Goal: Task Accomplishment & Management: Use online tool/utility

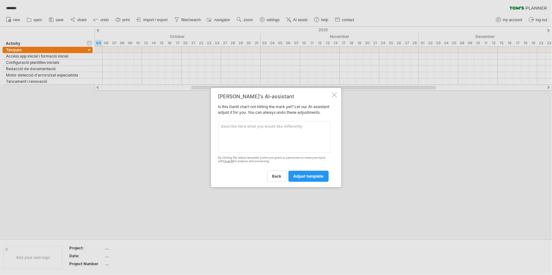
click at [261, 134] on textarea at bounding box center [274, 137] width 112 height 32
type textarea "The first row (Accés app inicial...) should go from [DATE] to [DATE]"
click at [313, 174] on link "adjust template" at bounding box center [308, 176] width 40 height 11
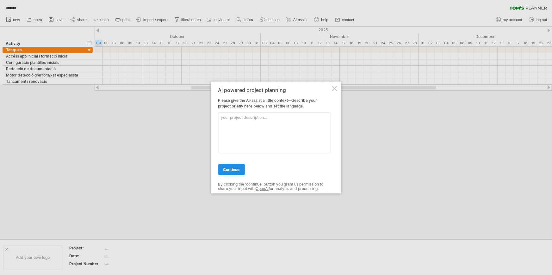
click at [241, 169] on link "continue" at bounding box center [231, 169] width 27 height 11
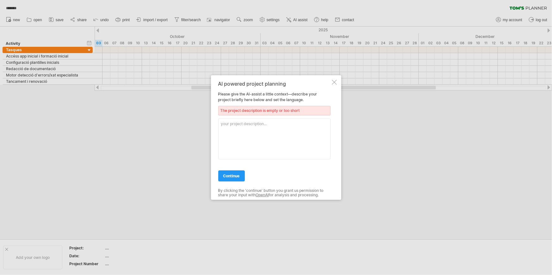
click at [256, 134] on textarea at bounding box center [274, 139] width 112 height 41
type textarea "Development of an AI tool for productivity"
click at [239, 172] on link "continue" at bounding box center [231, 175] width 27 height 11
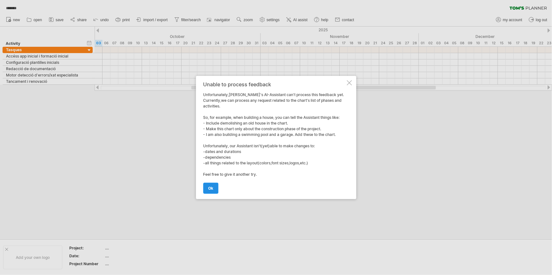
click at [216, 186] on link "ok" at bounding box center [210, 188] width 15 height 11
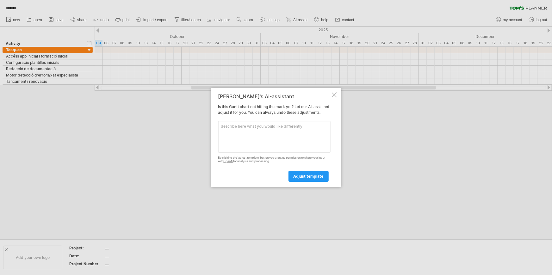
click at [336, 88] on div "[PERSON_NAME]'s AI-assistant Is this [PERSON_NAME] chart not hitting the mark y…" at bounding box center [276, 137] width 130 height 99
click at [336, 92] on div at bounding box center [334, 94] width 5 height 5
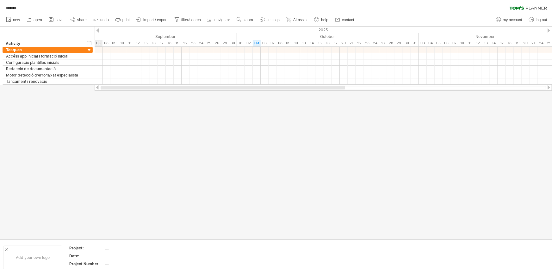
drag, startPoint x: 205, startPoint y: 86, endPoint x: 78, endPoint y: 96, distance: 126.6
click at [78, 96] on div "Trying to reach [DOMAIN_NAME] Connected again... 0% ******* clear filter" at bounding box center [276, 137] width 552 height 275
drag, startPoint x: 232, startPoint y: 86, endPoint x: 147, endPoint y: 90, distance: 84.8
click at [147, 90] on div at bounding box center [323, 88] width 445 height 4
drag, startPoint x: 188, startPoint y: 88, endPoint x: 129, endPoint y: 89, distance: 58.5
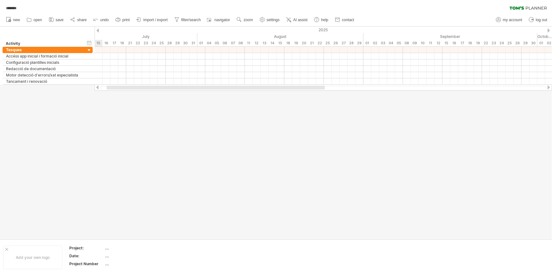
click at [129, 89] on div at bounding box center [216, 88] width 218 height 4
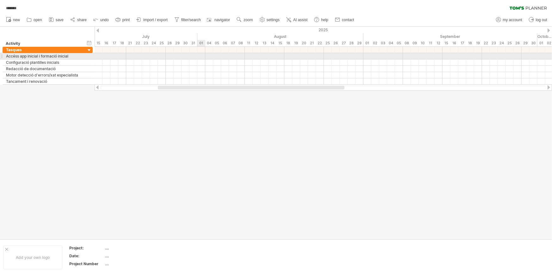
click at [200, 57] on div at bounding box center [323, 56] width 457 height 6
click at [201, 54] on div at bounding box center [323, 56] width 457 height 6
click at [202, 56] on div at bounding box center [323, 56] width 457 height 6
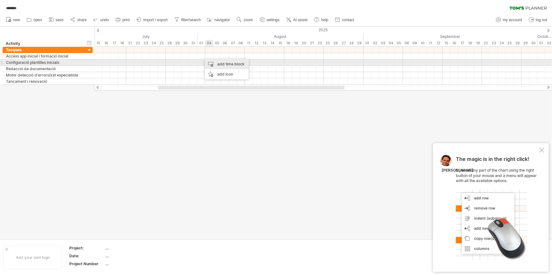
click at [210, 61] on div "add time block" at bounding box center [227, 64] width 44 height 10
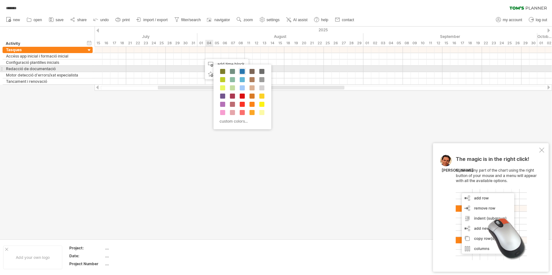
click at [244, 71] on span at bounding box center [242, 71] width 5 height 5
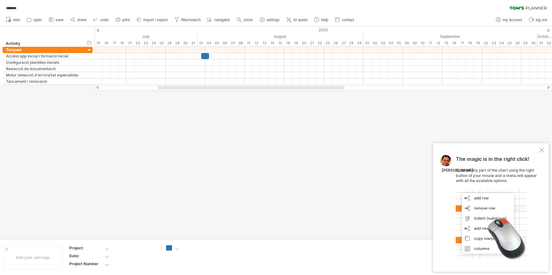
click at [541, 152] on div at bounding box center [541, 150] width 5 height 5
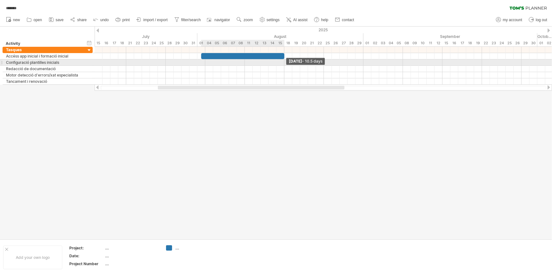
drag, startPoint x: 208, startPoint y: 54, endPoint x: 282, endPoint y: 65, distance: 74.9
click at [282, 65] on div "[DATE] - 10.5 days" at bounding box center [323, 66] width 457 height 38
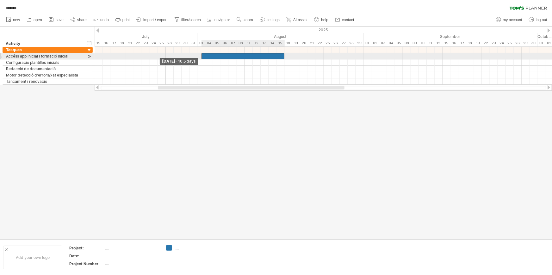
click at [200, 56] on span at bounding box center [201, 56] width 3 height 6
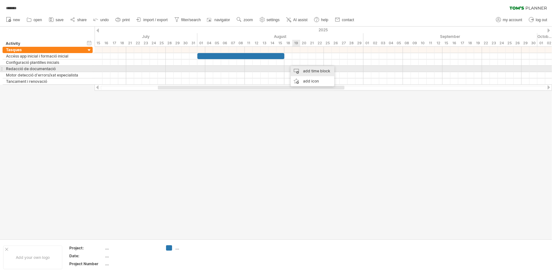
click at [300, 71] on div "add time block" at bounding box center [313, 71] width 44 height 10
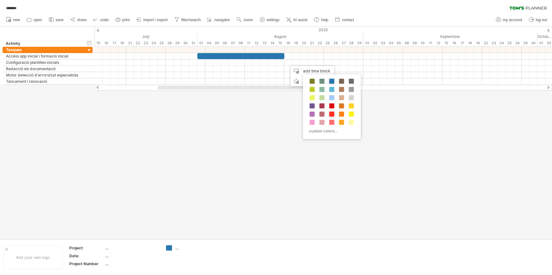
click at [332, 113] on span at bounding box center [331, 114] width 5 height 5
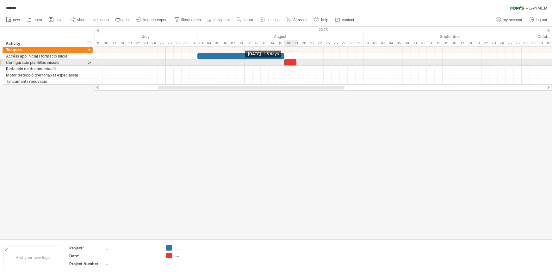
click at [285, 61] on span at bounding box center [284, 62] width 3 height 6
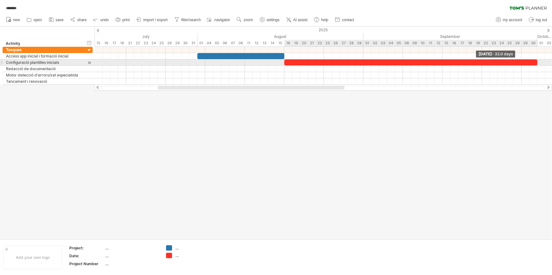
drag, startPoint x: 296, startPoint y: 62, endPoint x: 536, endPoint y: 64, distance: 239.8
click at [536, 64] on span at bounding box center [537, 62] width 3 height 6
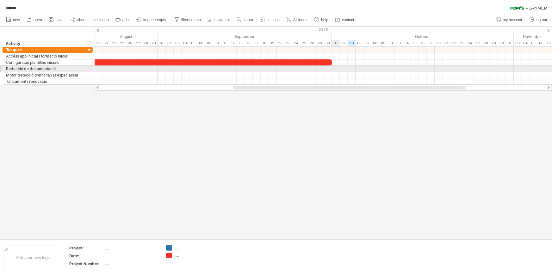
click at [336, 68] on div at bounding box center [323, 69] width 457 height 6
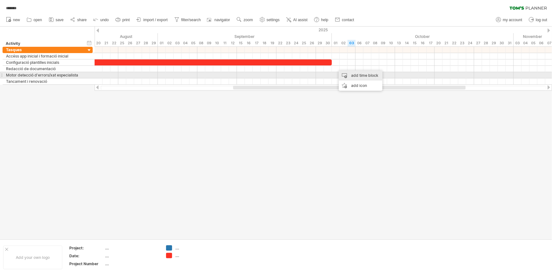
click at [351, 72] on div "add time block" at bounding box center [361, 76] width 44 height 10
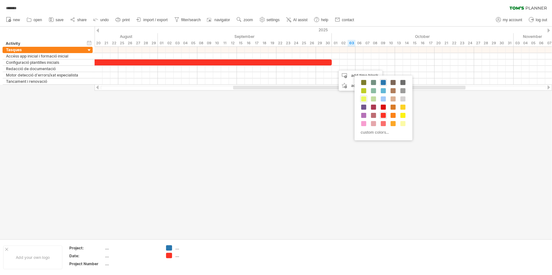
click at [364, 101] on span at bounding box center [363, 98] width 5 height 5
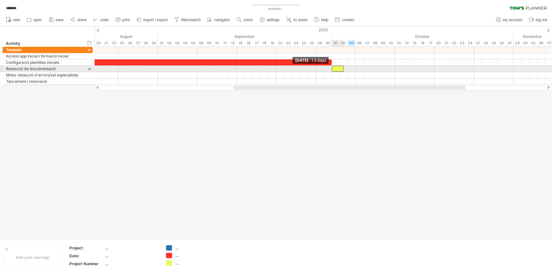
click at [333, 69] on span at bounding box center [332, 69] width 3 height 6
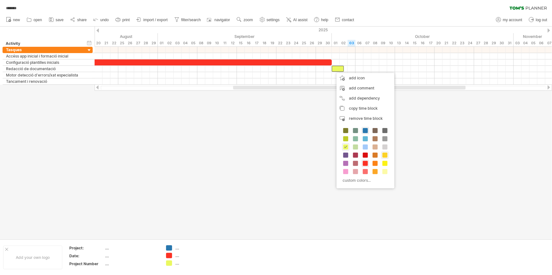
click at [383, 155] on span at bounding box center [384, 155] width 5 height 5
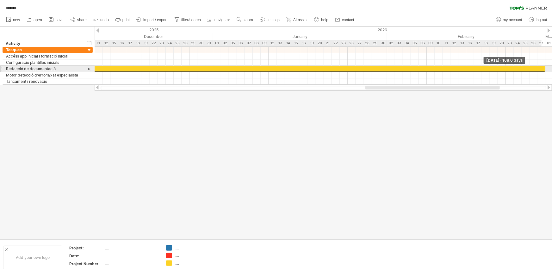
drag, startPoint x: 344, startPoint y: 69, endPoint x: 543, endPoint y: 68, distance: 199.6
click at [543, 68] on div at bounding box center [118, 69] width 854 height 6
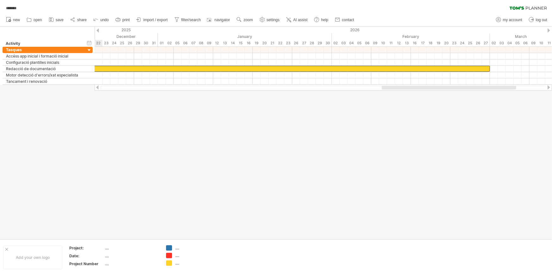
drag, startPoint x: 475, startPoint y: 87, endPoint x: 492, endPoint y: 86, distance: 16.5
click at [492, 86] on div at bounding box center [449, 88] width 134 height 4
drag, startPoint x: 444, startPoint y: 87, endPoint x: 455, endPoint y: 94, distance: 13.0
click at [455, 94] on div "Trying to reach [DOMAIN_NAME] Connected again... 0% autosave... ******* clear f…" at bounding box center [276, 137] width 552 height 275
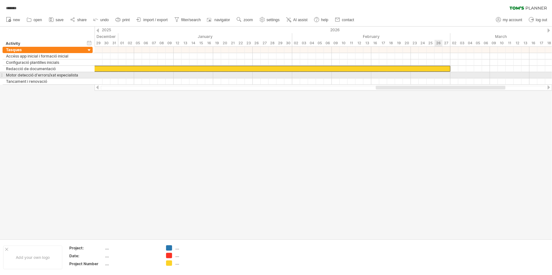
click at [434, 76] on div at bounding box center [323, 75] width 457 height 6
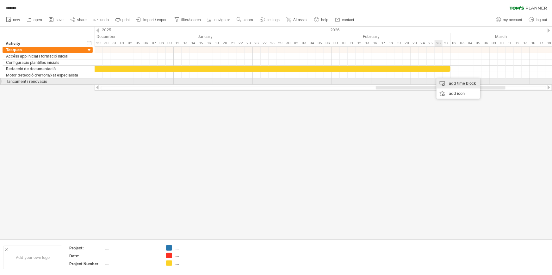
click at [440, 80] on div "add time block" at bounding box center [458, 83] width 44 height 10
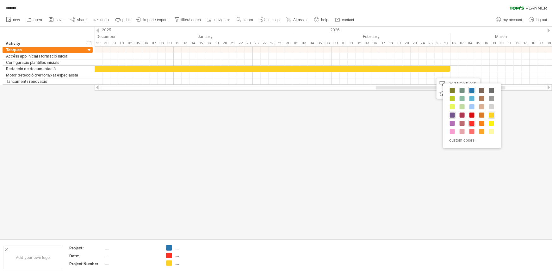
click at [452, 115] on span at bounding box center [452, 115] width 5 height 5
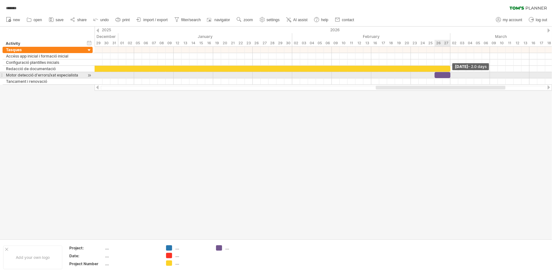
drag, startPoint x: 442, startPoint y: 76, endPoint x: 451, endPoint y: 76, distance: 9.5
click at [451, 76] on span at bounding box center [450, 75] width 3 height 6
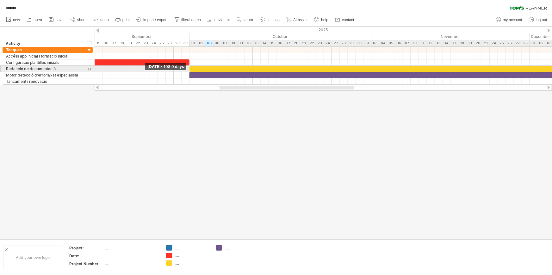
drag, startPoint x: 434, startPoint y: 75, endPoint x: 190, endPoint y: 70, distance: 243.9
click at [174, 70] on div at bounding box center [174, 66] width 0 height 38
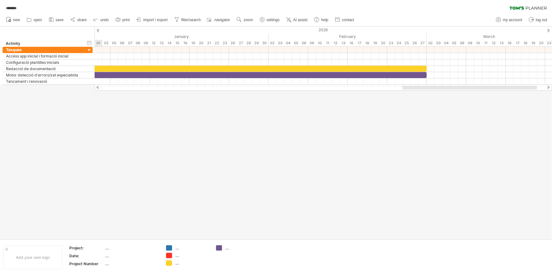
drag, startPoint x: 272, startPoint y: 88, endPoint x: 450, endPoint y: 83, distance: 178.8
click at [455, 87] on div at bounding box center [469, 88] width 135 height 4
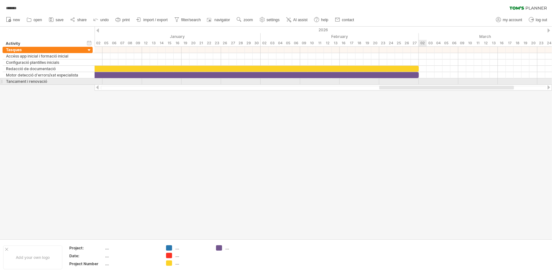
click at [424, 81] on div at bounding box center [323, 81] width 457 height 6
click at [421, 80] on div at bounding box center [323, 81] width 457 height 6
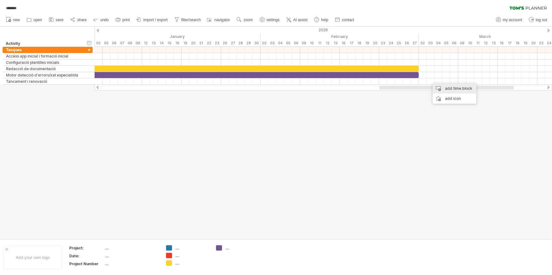
click at [445, 89] on div "add time block" at bounding box center [455, 88] width 44 height 10
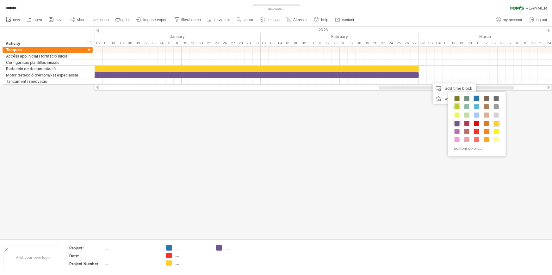
click at [458, 105] on span at bounding box center [457, 106] width 5 height 5
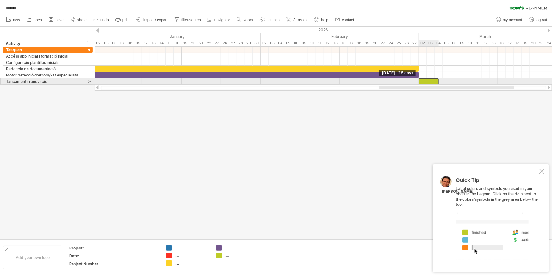
drag, startPoint x: 431, startPoint y: 81, endPoint x: 421, endPoint y: 79, distance: 10.2
click at [421, 79] on div at bounding box center [429, 81] width 20 height 6
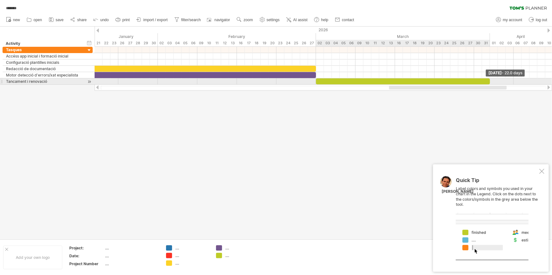
drag, startPoint x: 438, startPoint y: 80, endPoint x: 488, endPoint y: 80, distance: 50.6
click at [489, 80] on span at bounding box center [490, 81] width 3 height 6
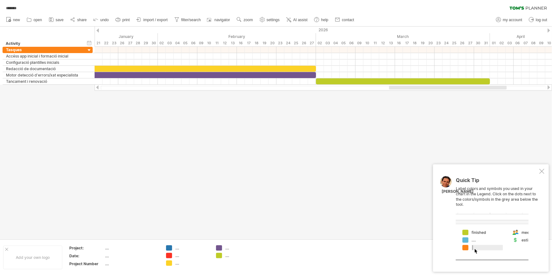
click at [541, 172] on div at bounding box center [541, 171] width 5 height 5
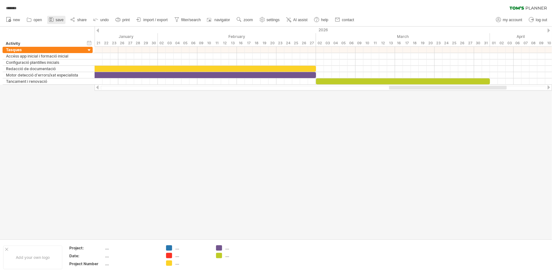
click at [51, 18] on icon at bounding box center [51, 19] width 6 height 6
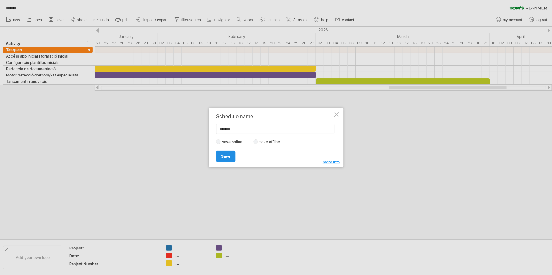
click at [228, 153] on link "Save" at bounding box center [225, 156] width 19 height 11
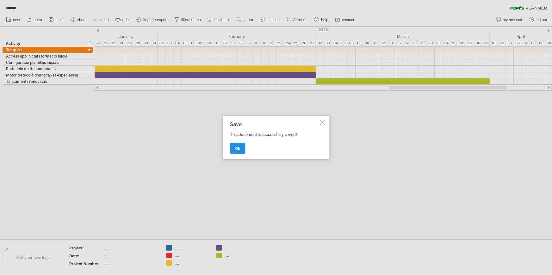
click at [238, 152] on link "ok" at bounding box center [237, 148] width 15 height 11
